Goal: Entertainment & Leisure: Consume media (video, audio)

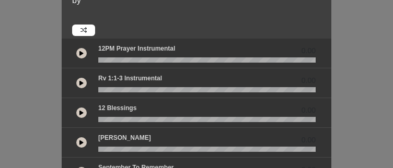
scroll to position [76, 0]
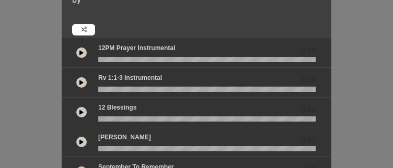
click at [131, 104] on p "12 Blessings" at bounding box center [117, 107] width 38 height 9
click at [82, 50] on icon at bounding box center [81, 52] width 4 height 5
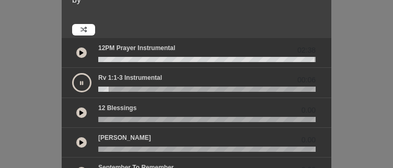
click at [87, 82] on button at bounding box center [81, 82] width 19 height 19
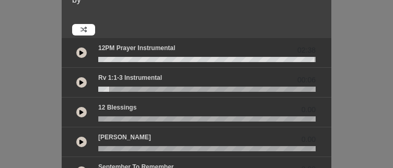
click at [79, 84] on icon at bounding box center [81, 82] width 4 height 5
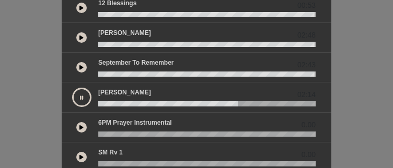
scroll to position [180, 0]
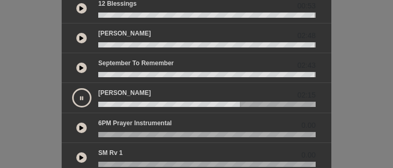
click at [82, 96] on icon at bounding box center [81, 98] width 3 height 5
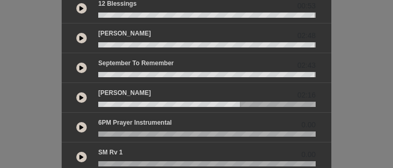
click at [83, 97] on icon at bounding box center [81, 97] width 4 height 5
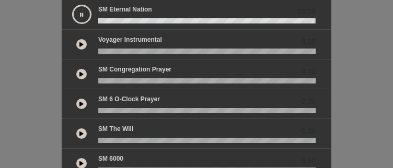
scroll to position [358, 0]
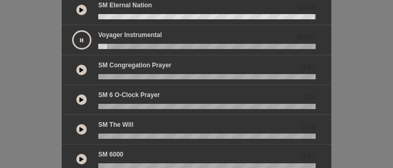
click at [84, 40] on button at bounding box center [81, 39] width 19 height 19
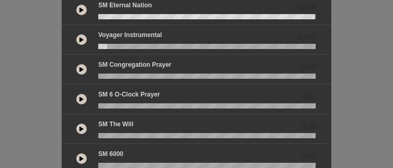
click at [82, 39] on icon at bounding box center [81, 39] width 4 height 5
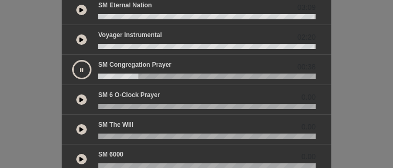
click at [77, 66] on button at bounding box center [81, 69] width 19 height 19
